Goal: Find specific page/section: Find specific page/section

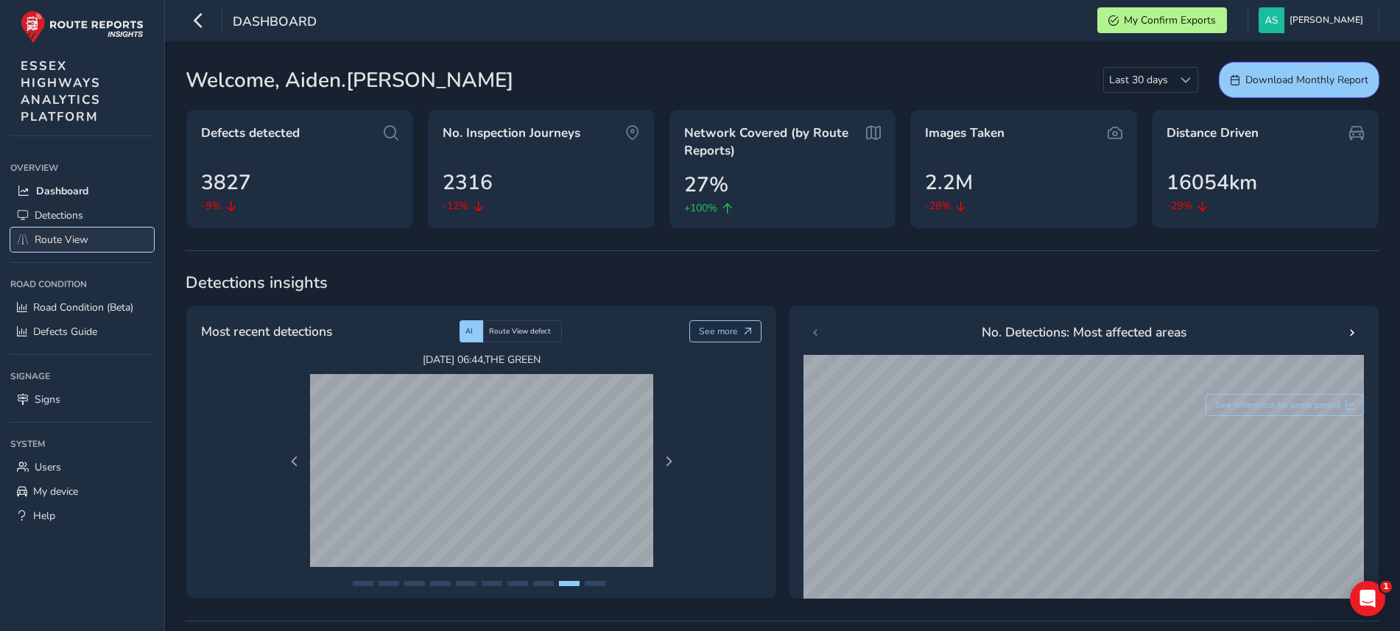
click at [56, 244] on span "Route View" at bounding box center [62, 240] width 54 height 14
